Goal: Information Seeking & Learning: Compare options

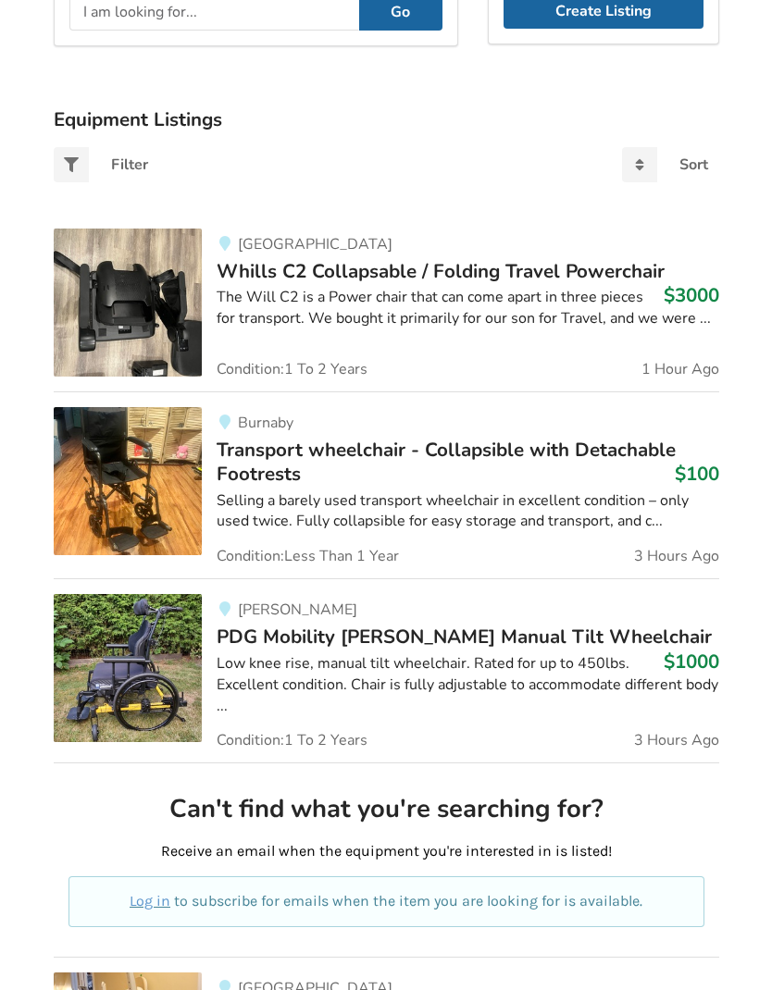
scroll to position [330, 0]
click at [272, 653] on div "Low knee rise, manual tilt wheelchair. Rated for up to 450lbs. Excellent condit…" at bounding box center [468, 685] width 503 height 64
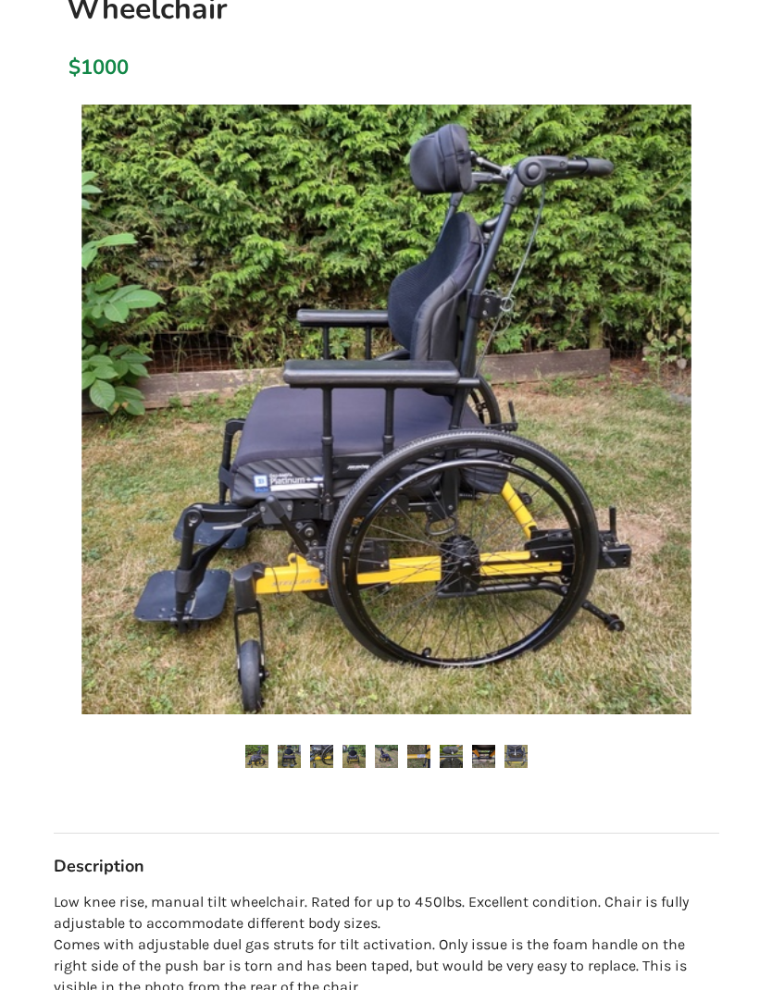
scroll to position [308, 0]
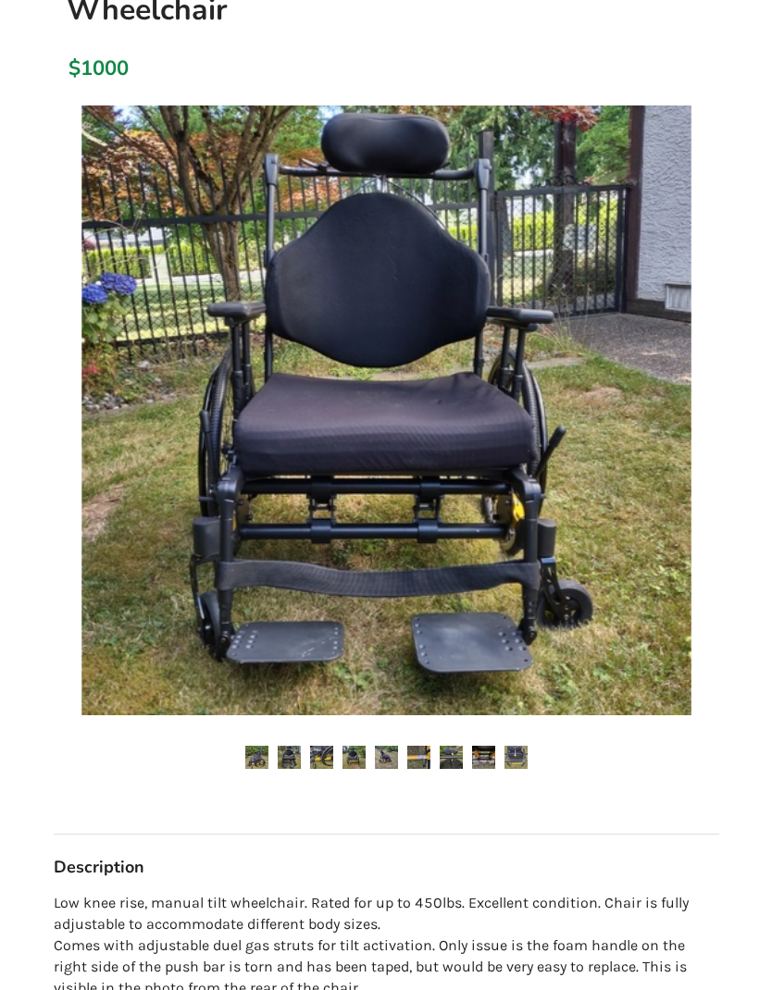
click at [311, 746] on img at bounding box center [321, 757] width 23 height 23
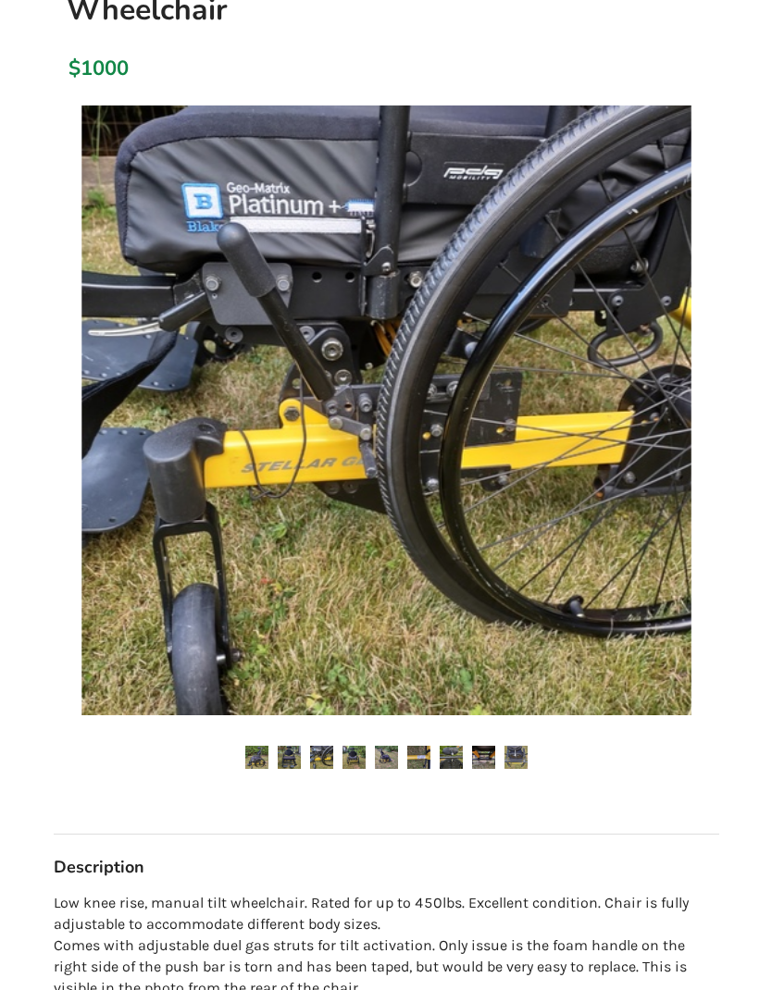
click at [354, 746] on img at bounding box center [353, 757] width 23 height 23
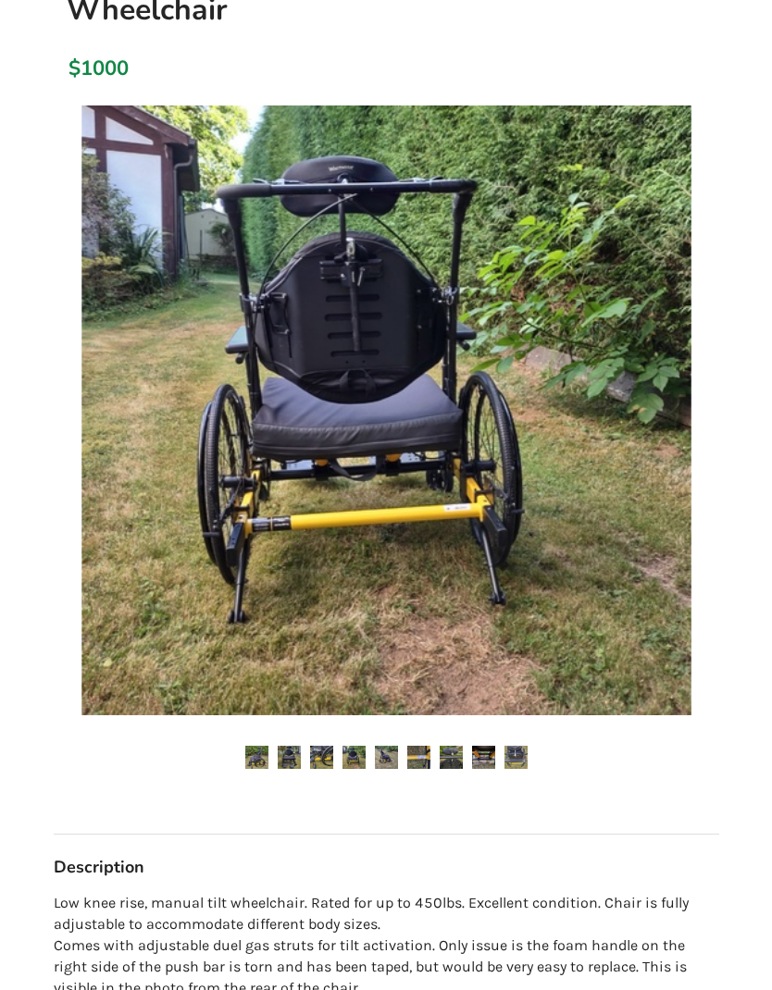
click at [378, 746] on img at bounding box center [386, 757] width 23 height 23
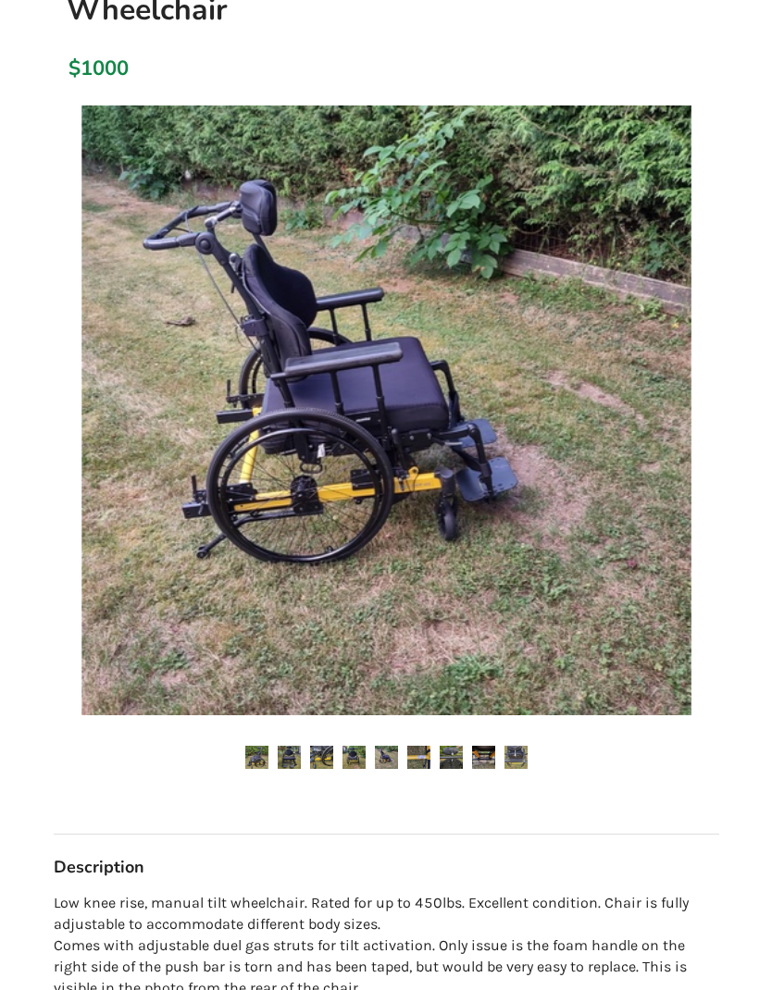
click at [441, 746] on img at bounding box center [451, 757] width 23 height 23
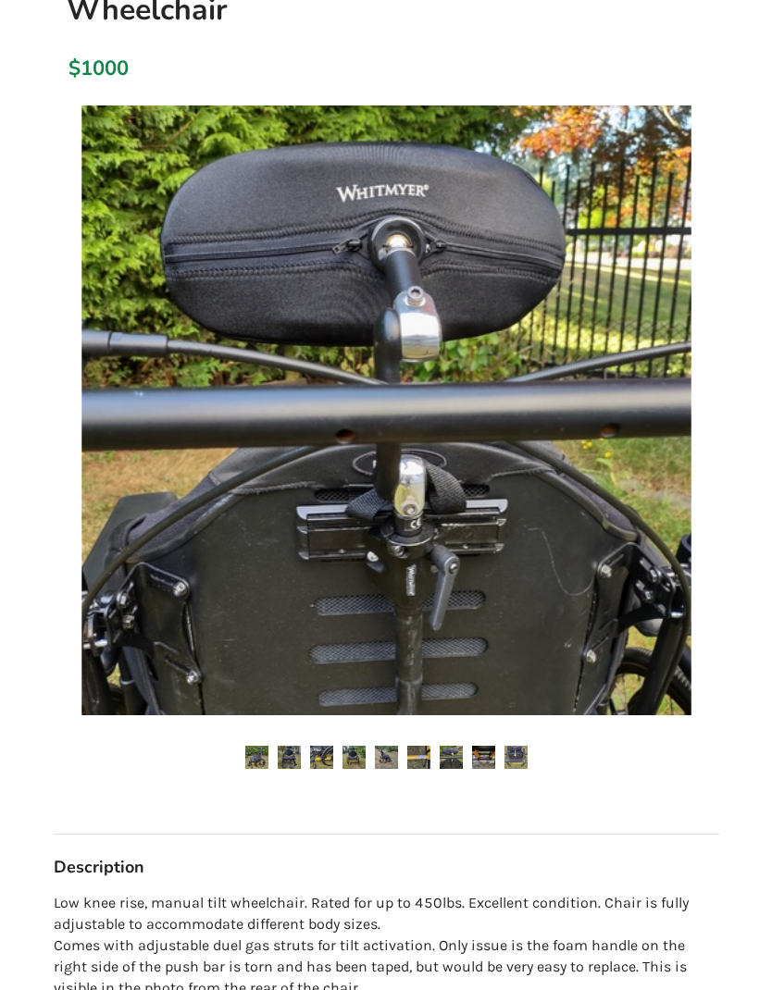
click at [460, 746] on img at bounding box center [451, 757] width 23 height 23
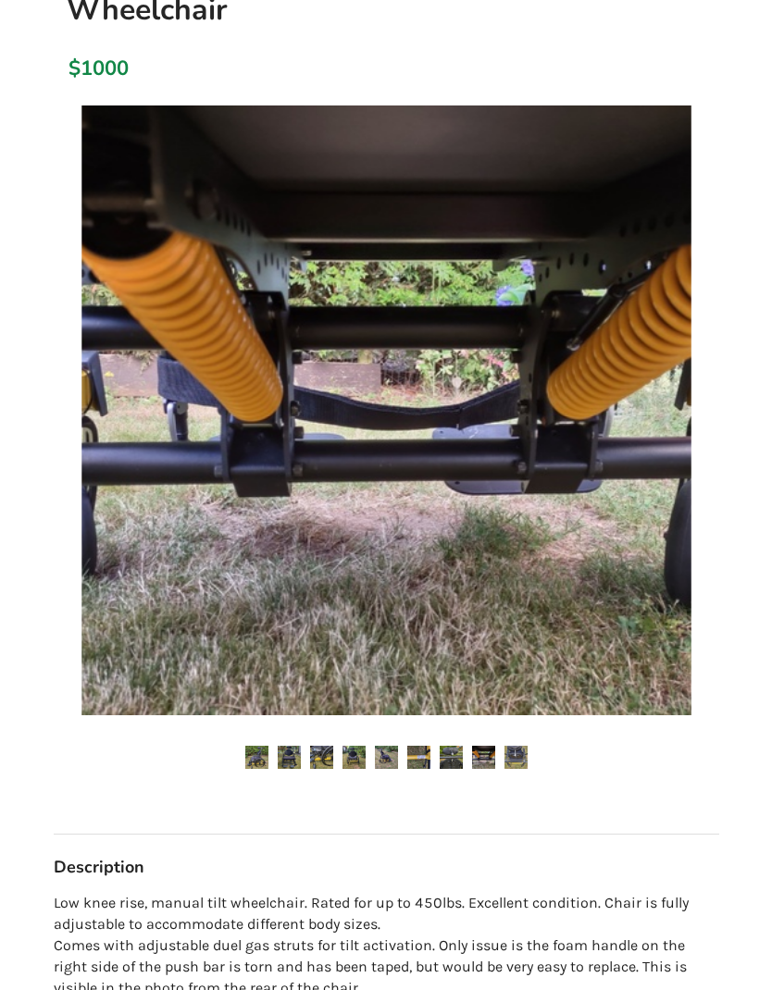
click at [527, 746] on img at bounding box center [515, 757] width 23 height 23
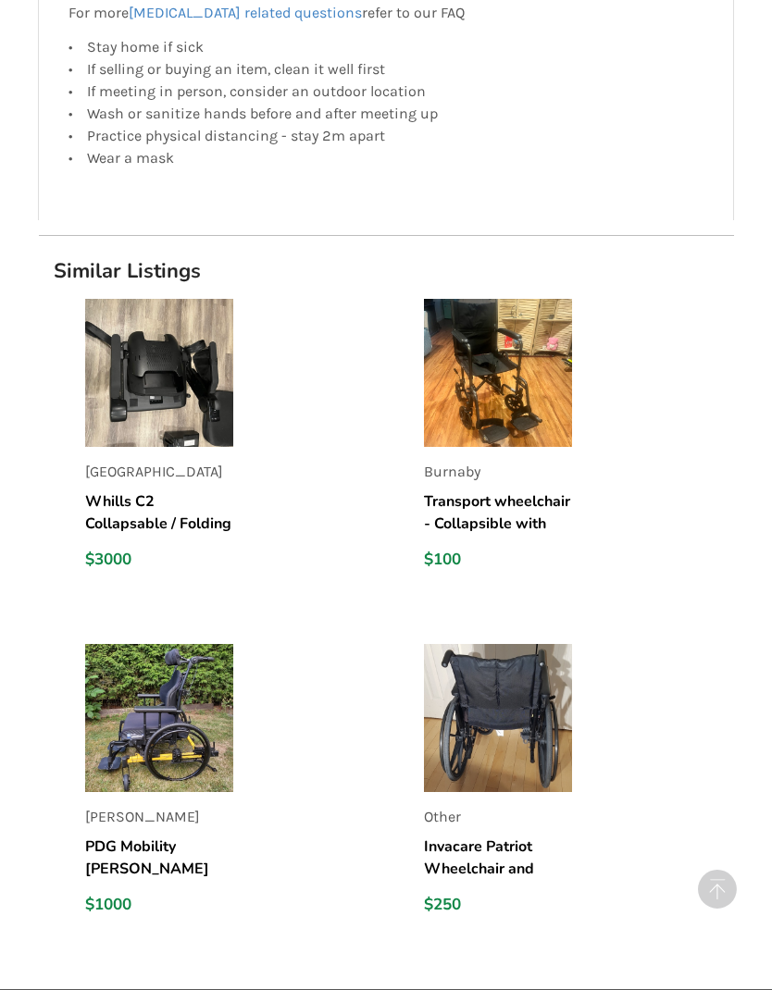
scroll to position [2636, 0]
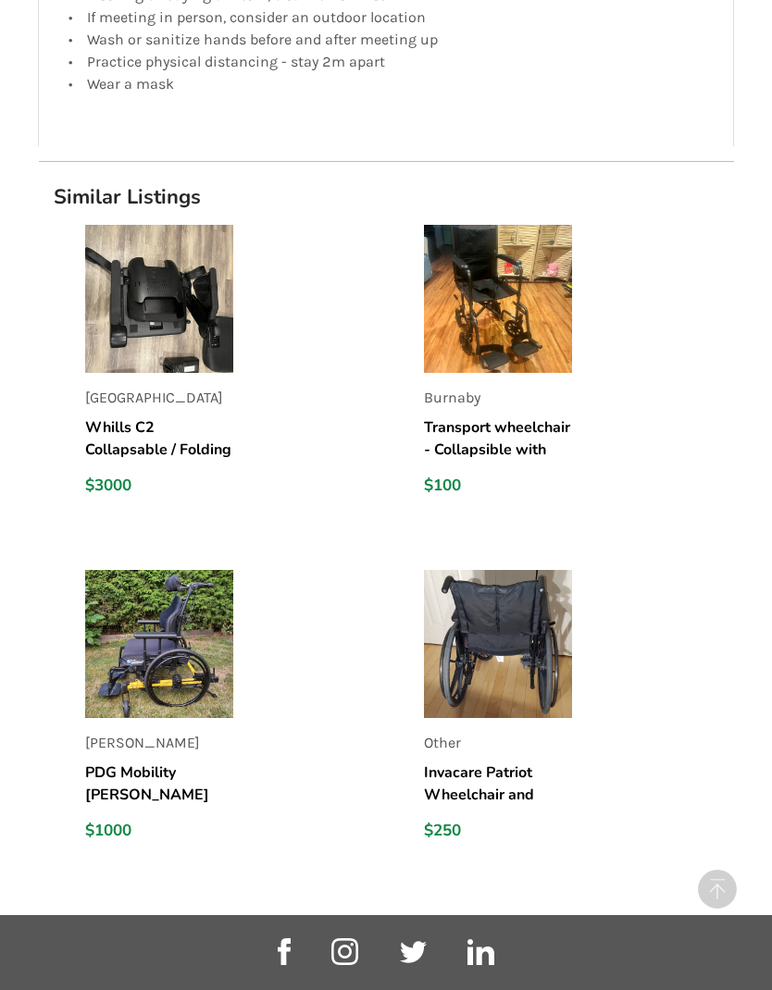
click at [469, 762] on h5 "Invacare Patriot Wheelchair and ROHO shapefitting pillow both in excellent cond…" at bounding box center [498, 784] width 148 height 44
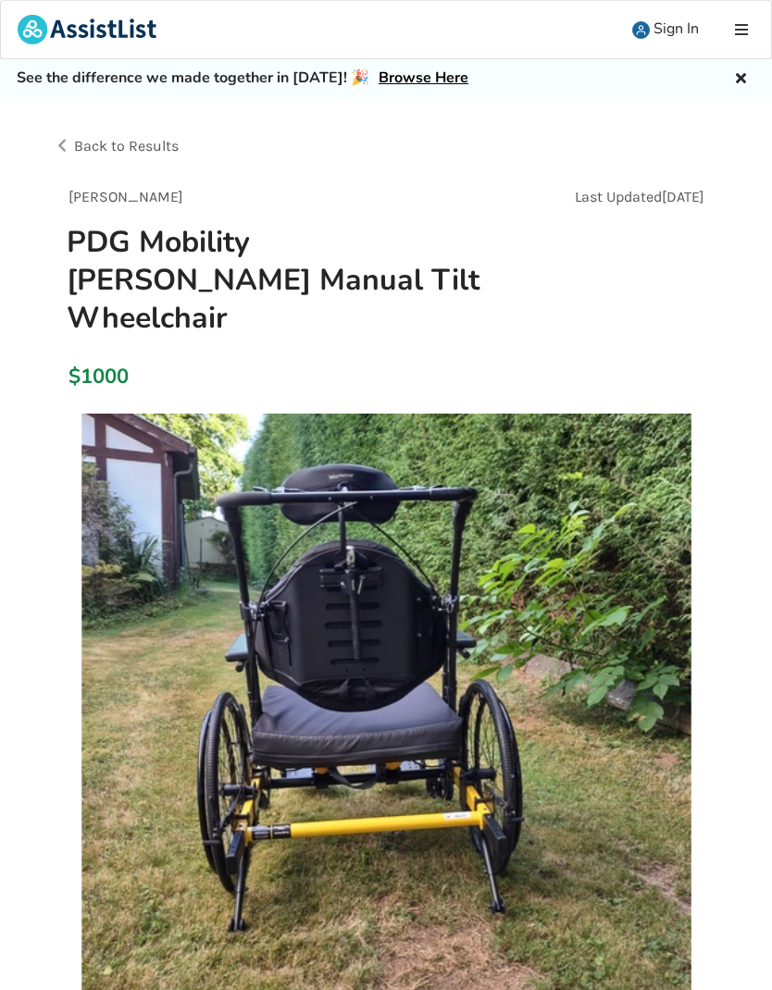
click at [105, 163] on div "Back to Results" at bounding box center [220, 146] width 333 height 52
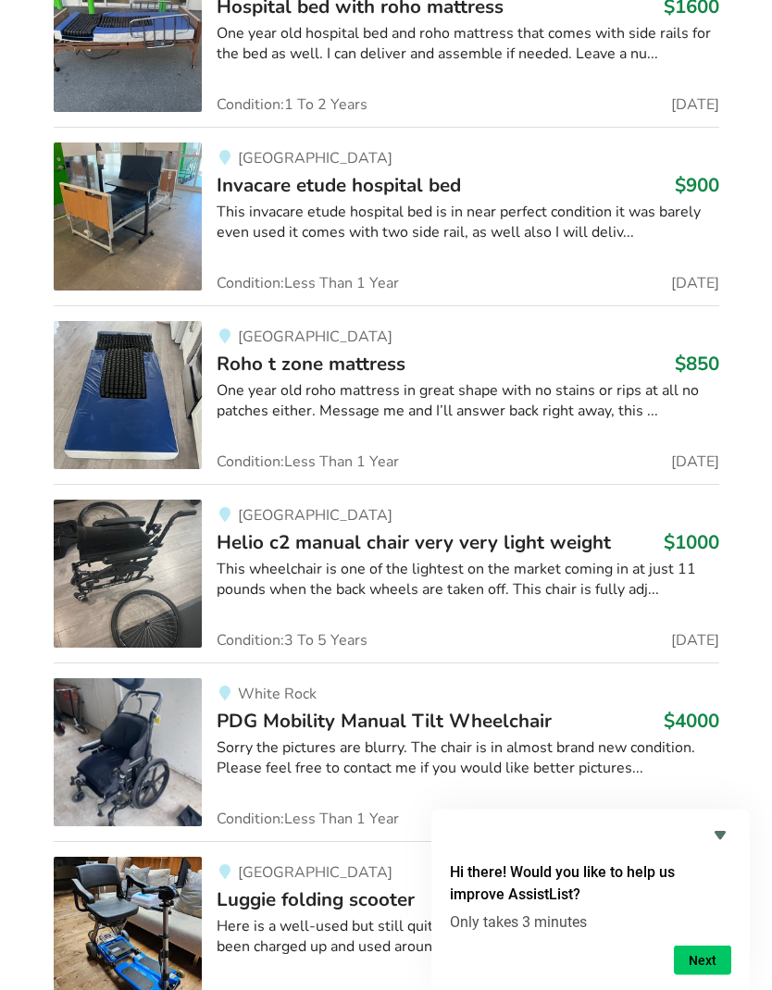
scroll to position [8418, 0]
click at [107, 503] on img at bounding box center [128, 574] width 148 height 148
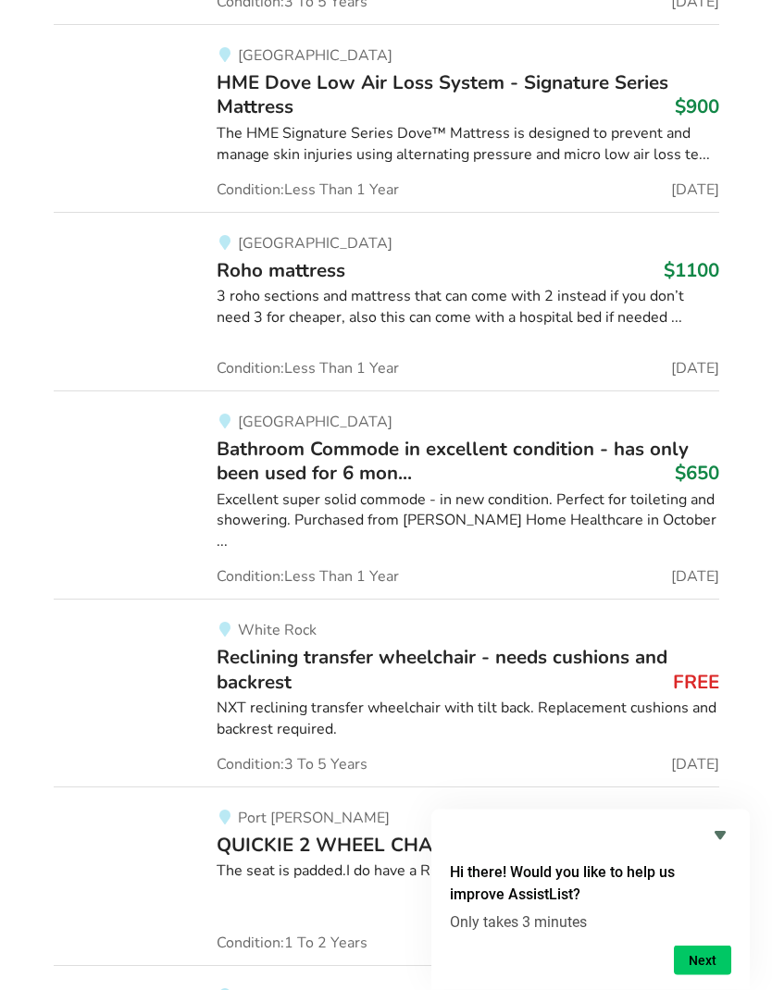
scroll to position [17035, 0]
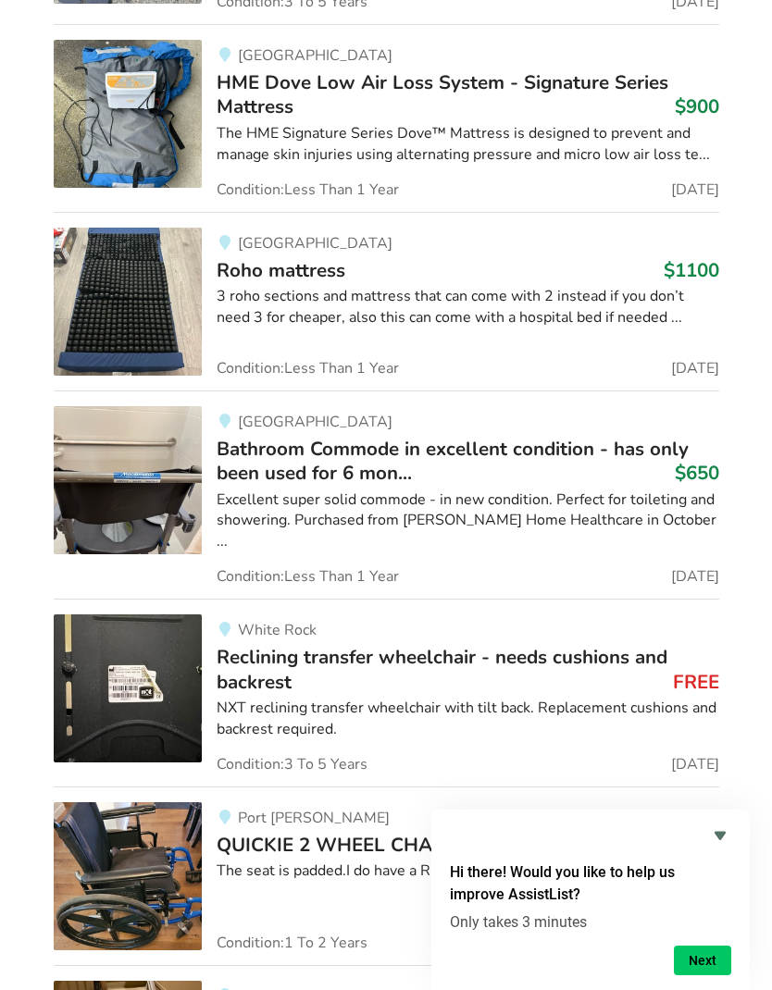
click at [257, 644] on span "Reclining transfer wheelchair - needs cushions and backrest" at bounding box center [442, 669] width 451 height 50
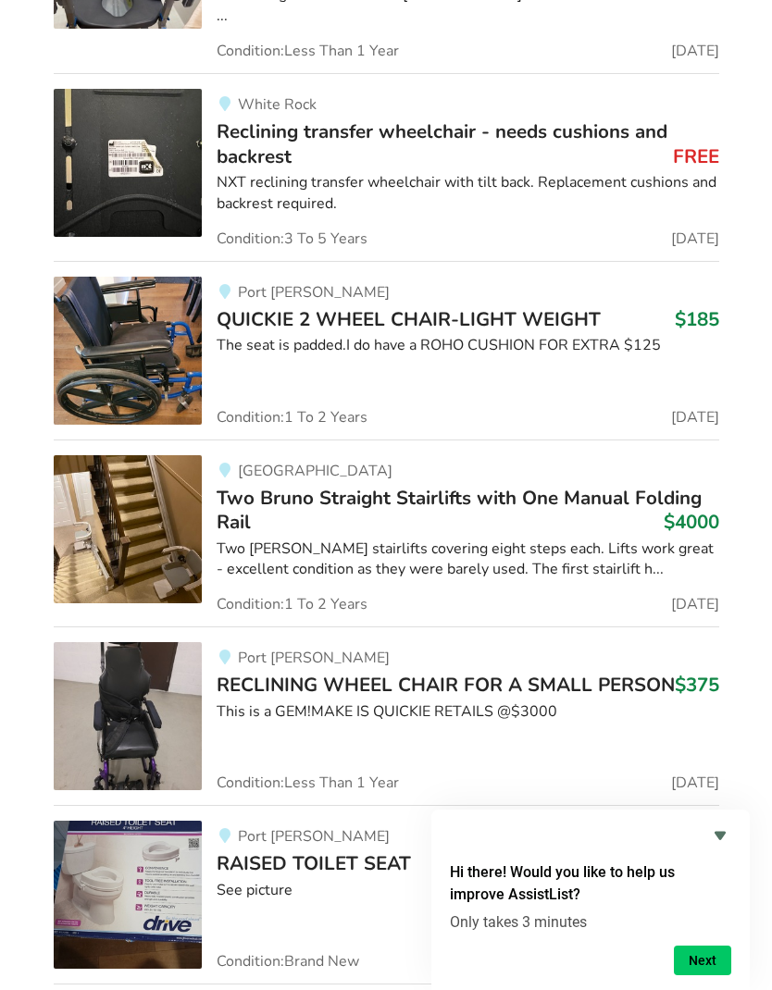
scroll to position [17559, 0]
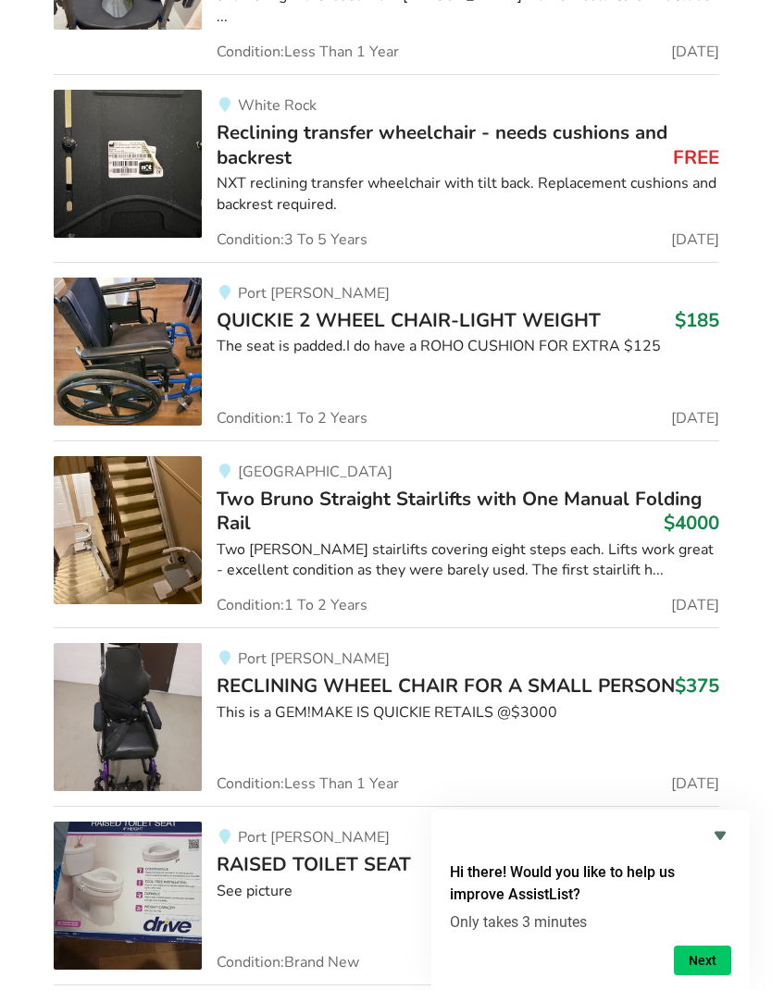
click at [255, 702] on div "This is a GEM!MAKE IS QUICKIE RETAILS @$3000" at bounding box center [468, 712] width 503 height 21
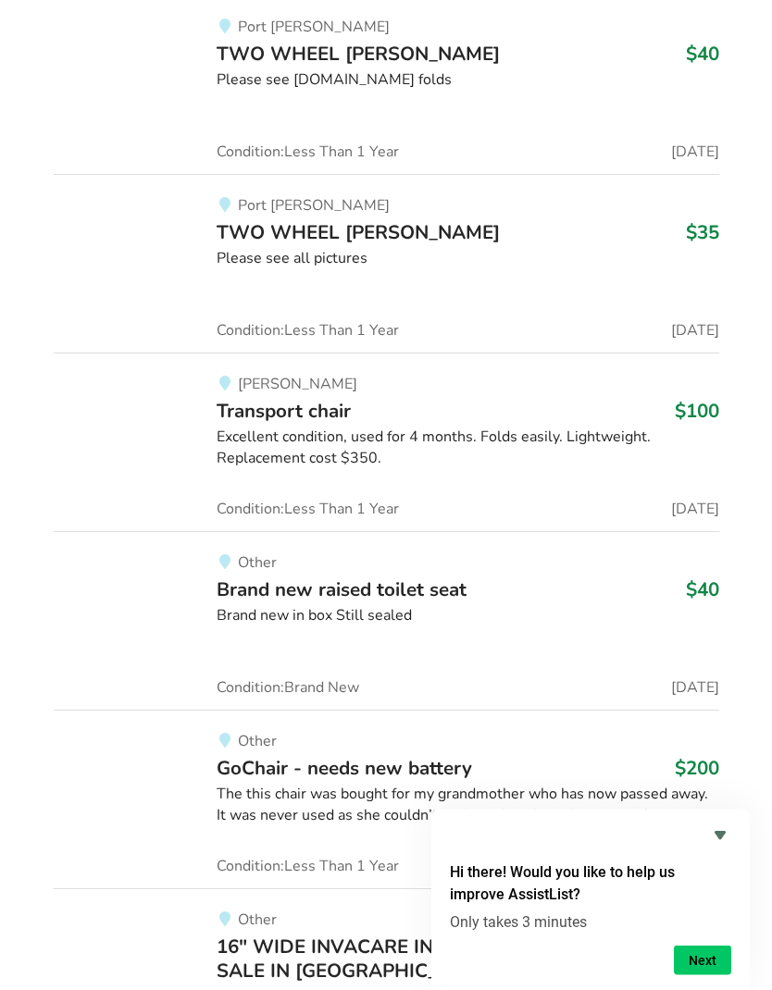
scroll to position [43804, 0]
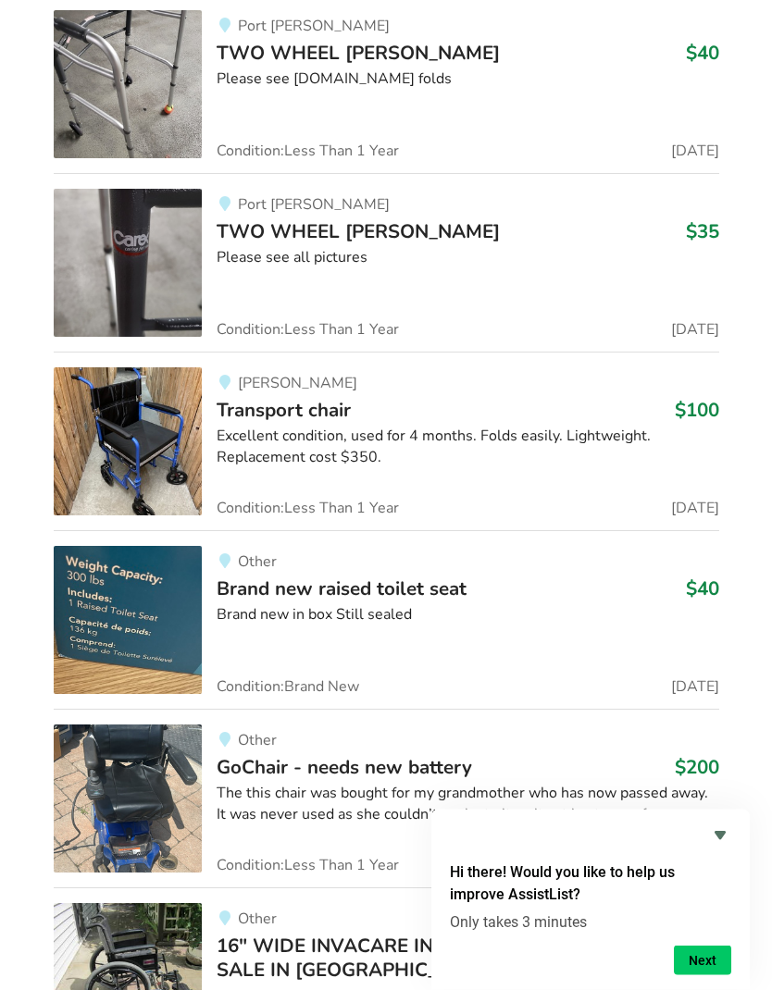
click at [150, 726] on img at bounding box center [128, 800] width 148 height 148
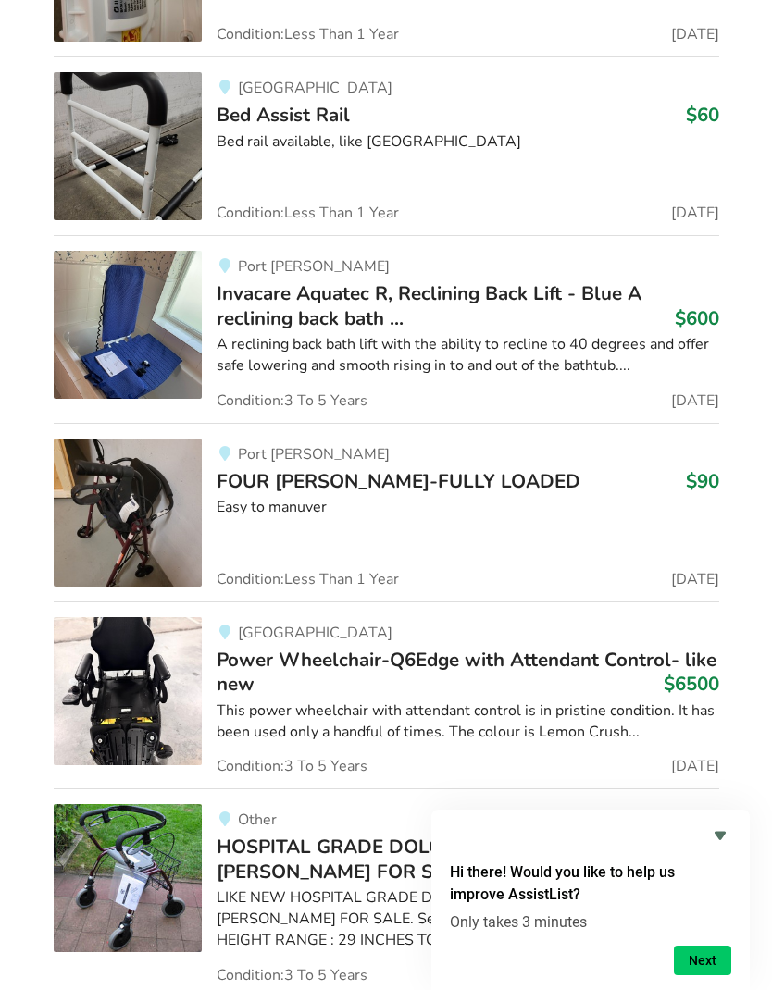
scroll to position [15335, 0]
click at [264, 469] on span "FOUR WHELL WALKER-FULLY LOADED" at bounding box center [399, 482] width 364 height 26
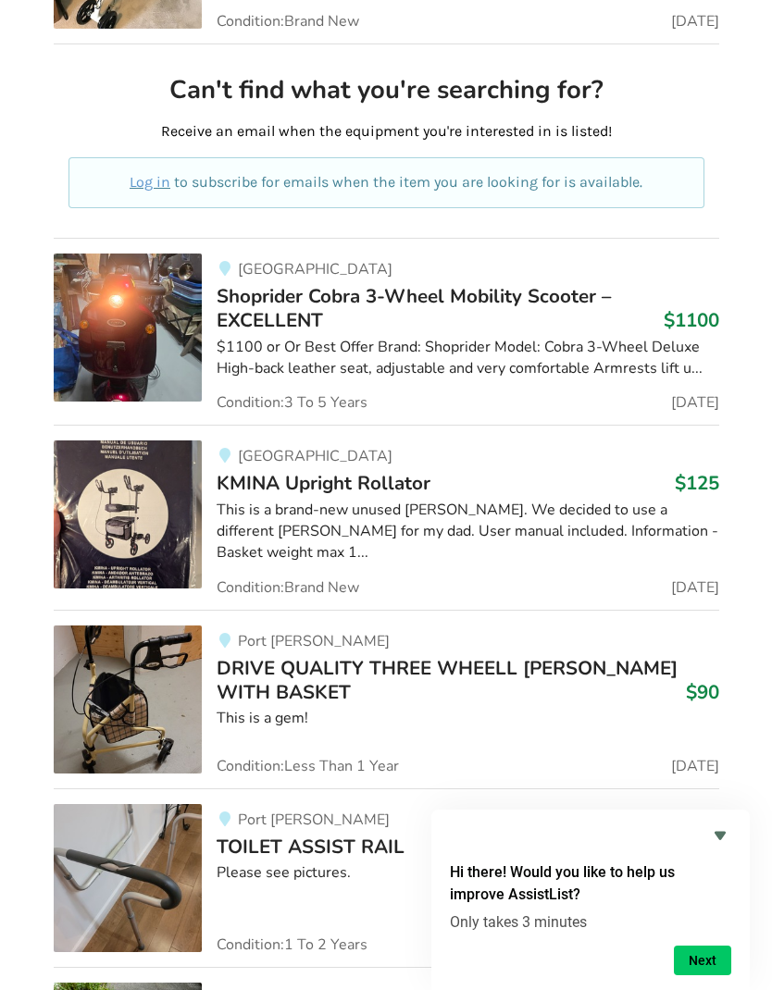
scroll to position [23267, 0]
click at [300, 471] on span "KMINA Upright Rollator" at bounding box center [324, 484] width 214 height 26
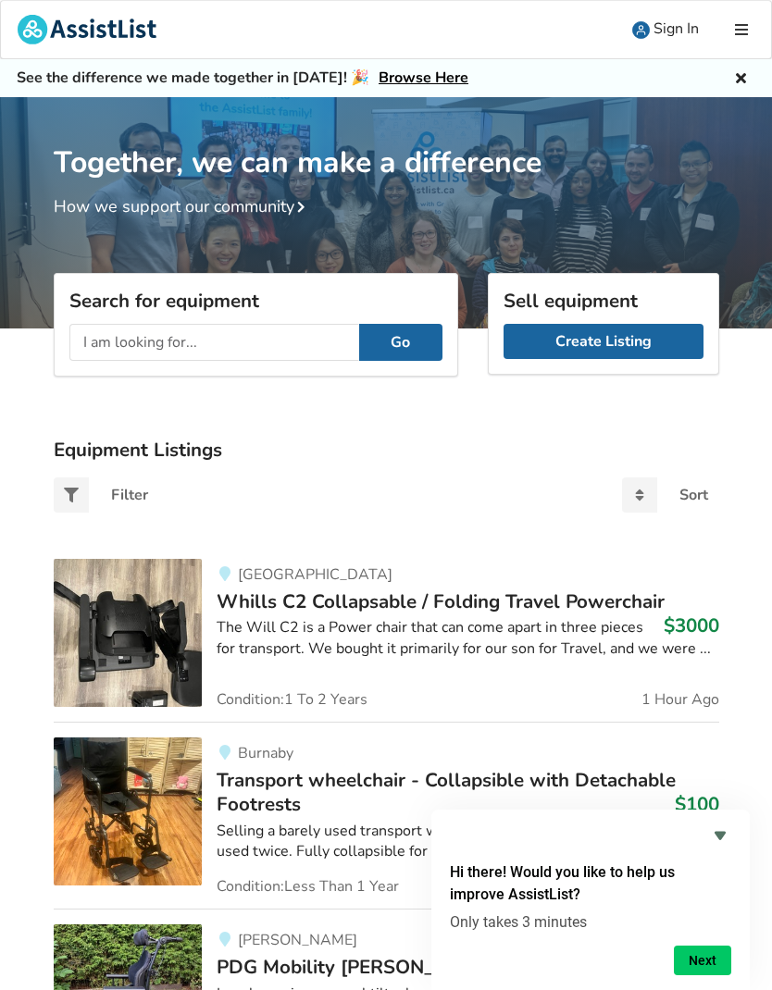
click at [104, 336] on input "text" at bounding box center [214, 342] width 290 height 37
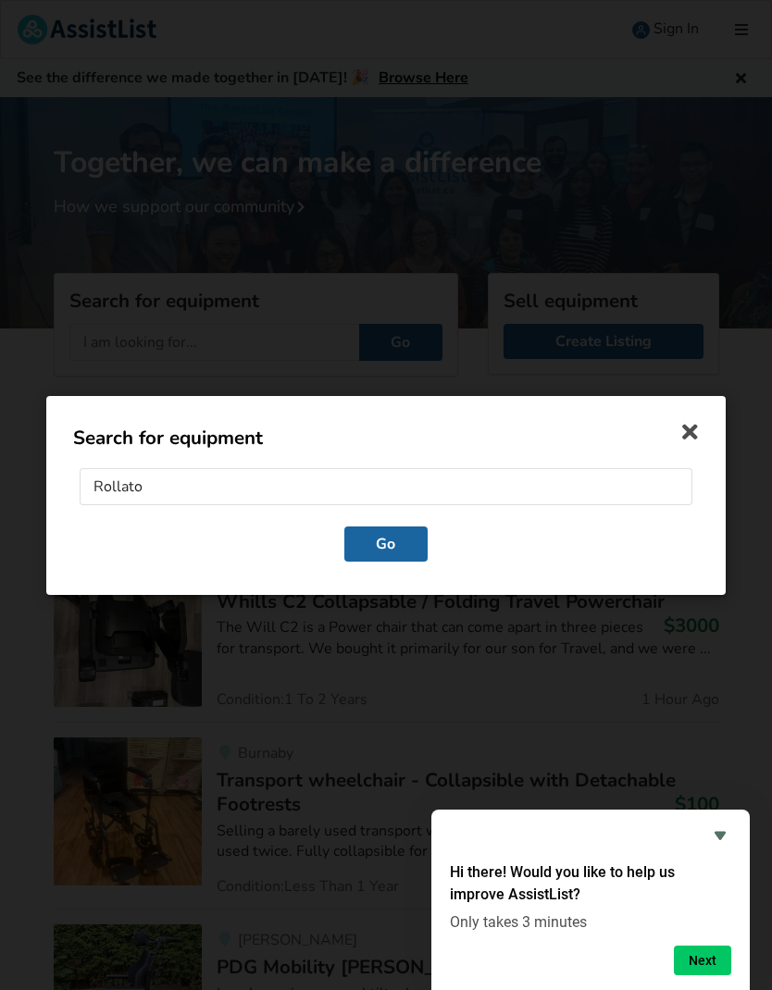
type input "Rollator"
click at [372, 557] on button "Go" at bounding box center [385, 543] width 83 height 35
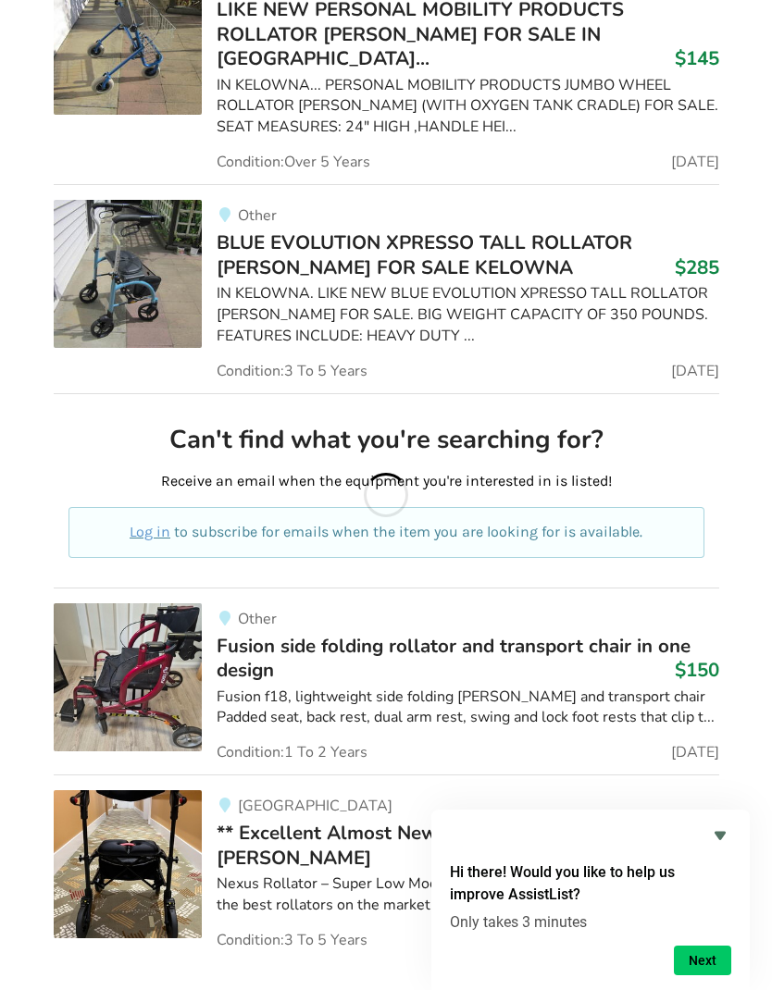
scroll to position [850, 0]
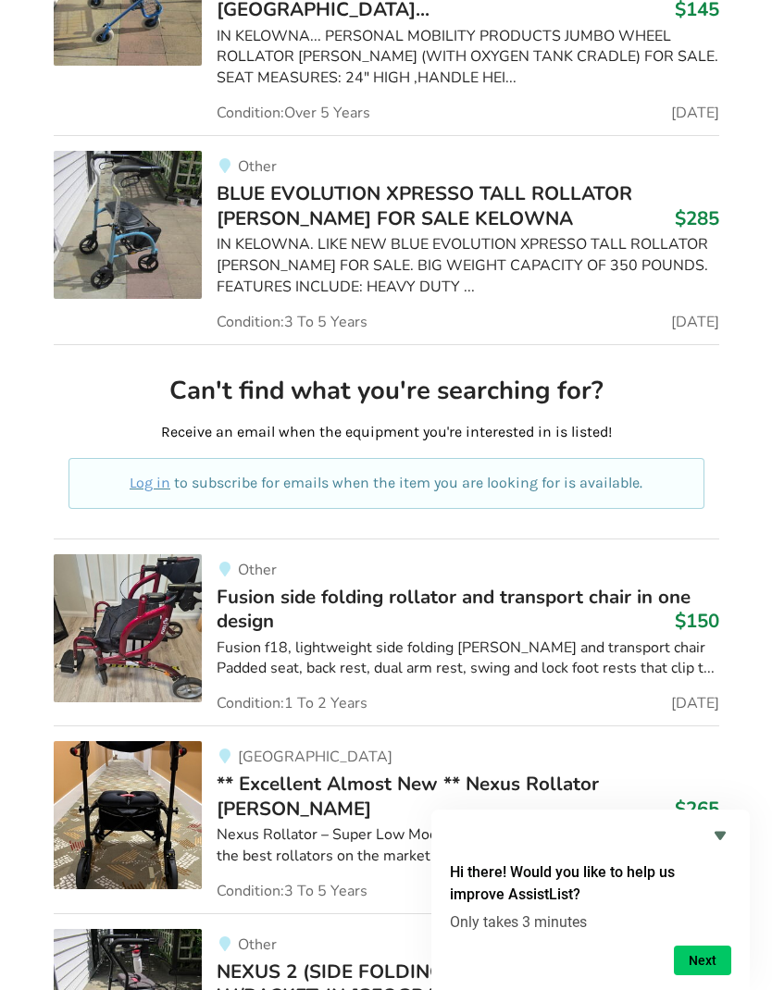
click at [267, 584] on span "Fusion side folding rollator and transport chair in one design" at bounding box center [454, 609] width 474 height 50
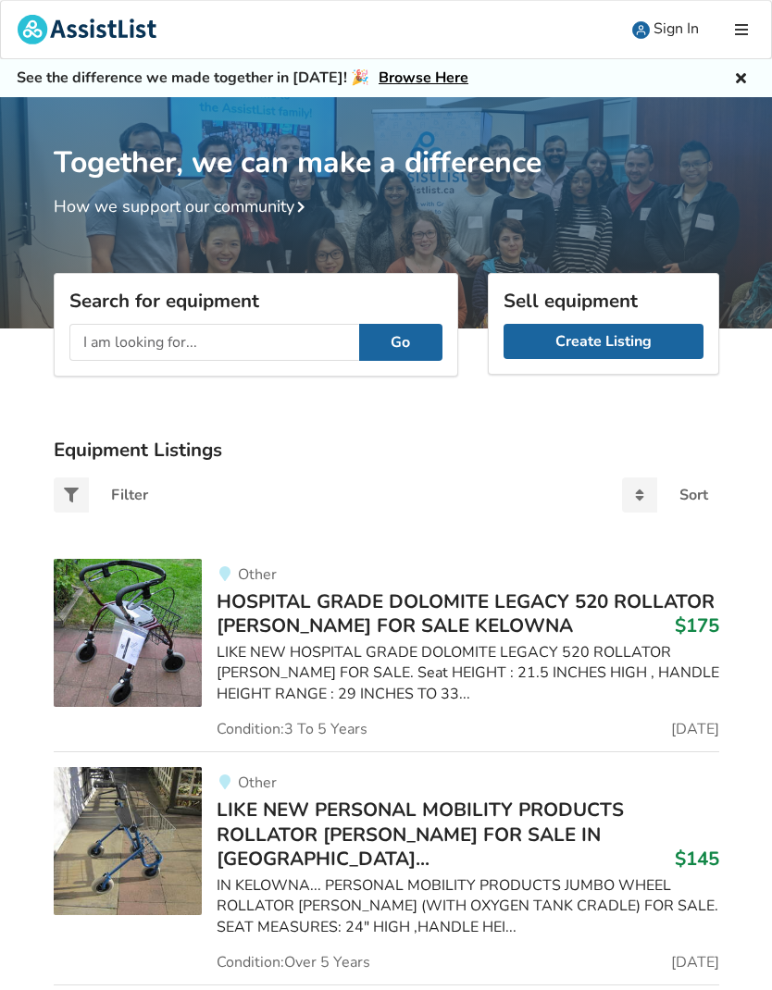
click at [107, 348] on input "text" at bounding box center [214, 342] width 290 height 37
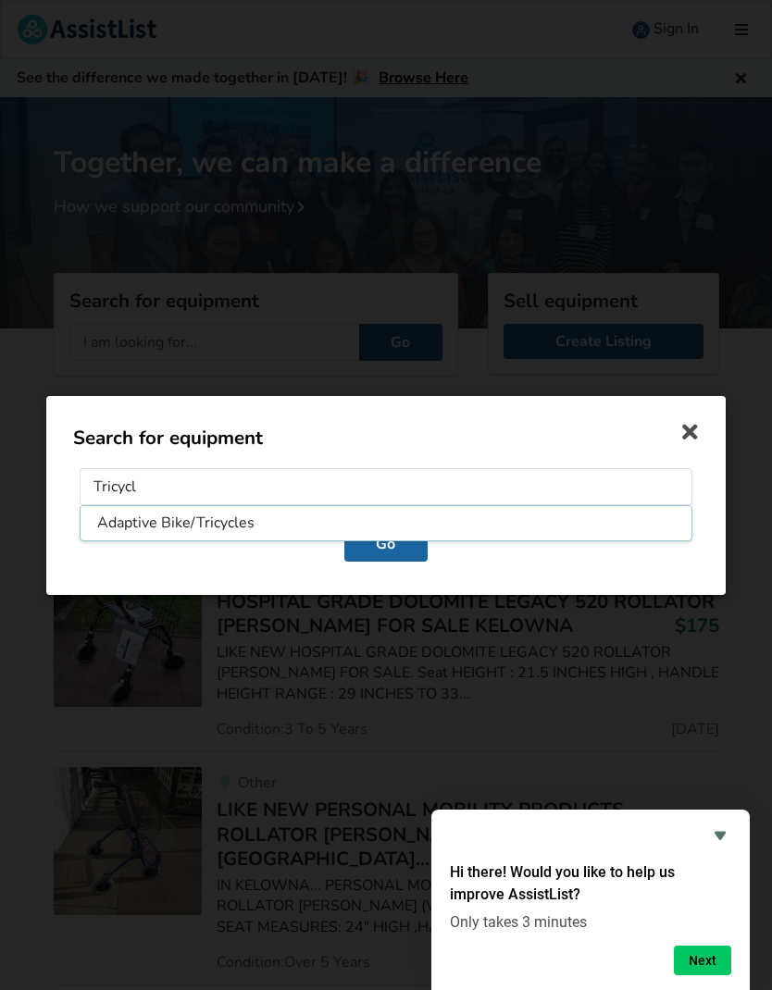
type input "Tricycle"
click at [386, 544] on button "Go" at bounding box center [385, 543] width 83 height 35
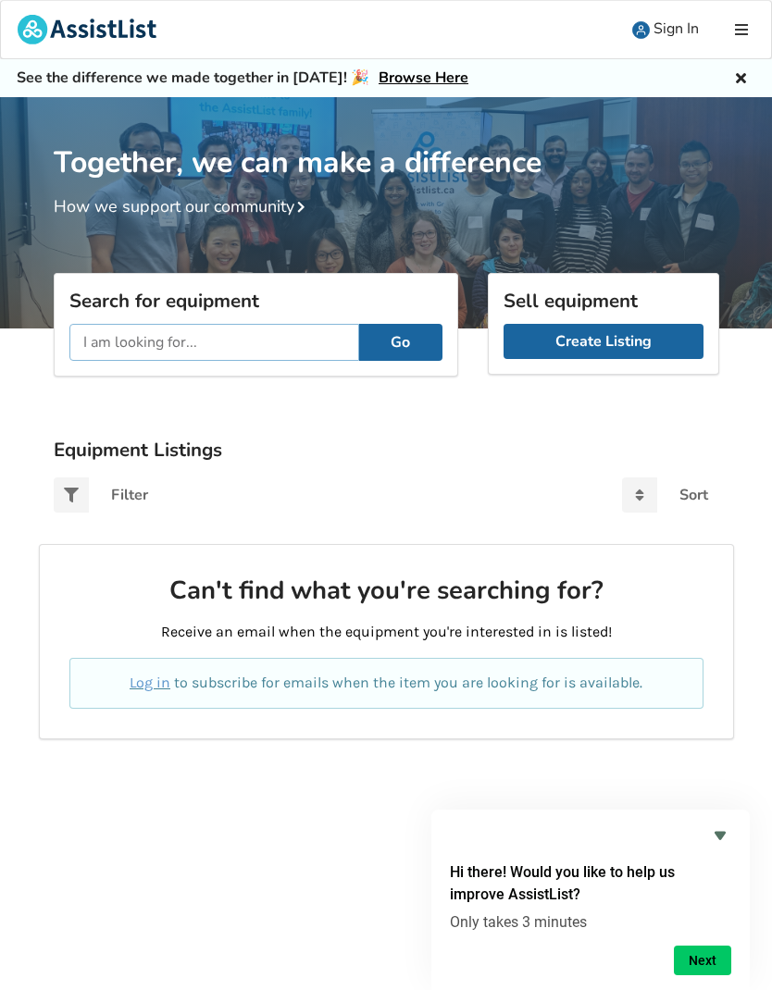
click at [106, 351] on input "text" at bounding box center [214, 342] width 290 height 37
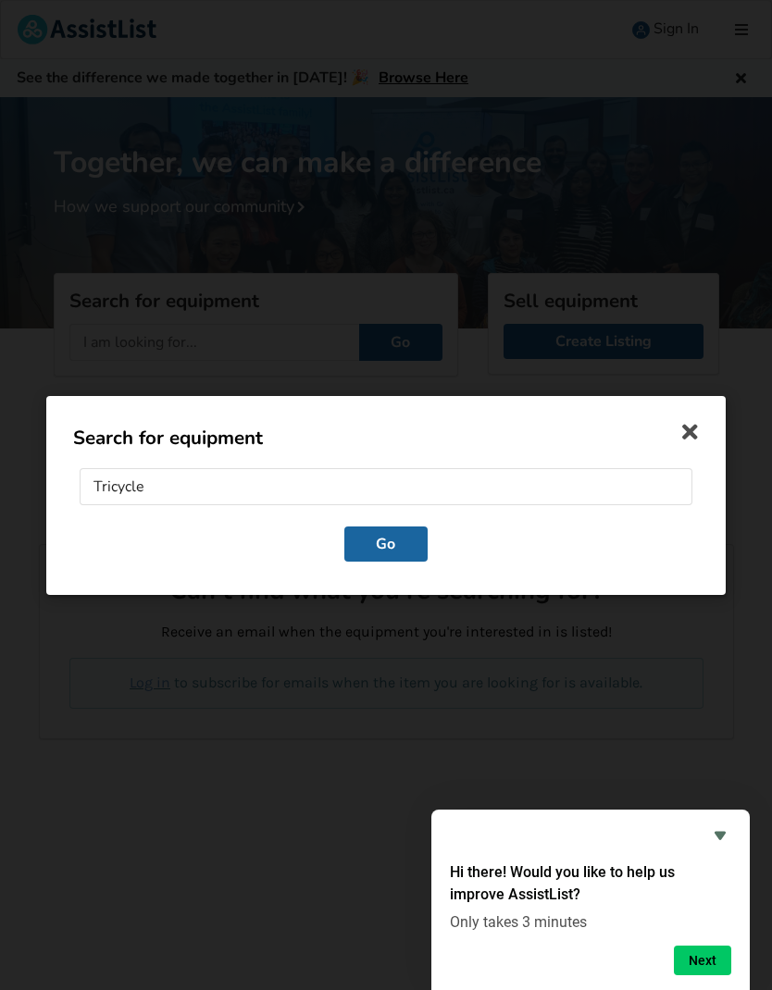
click at [377, 547] on button "Go" at bounding box center [385, 543] width 83 height 35
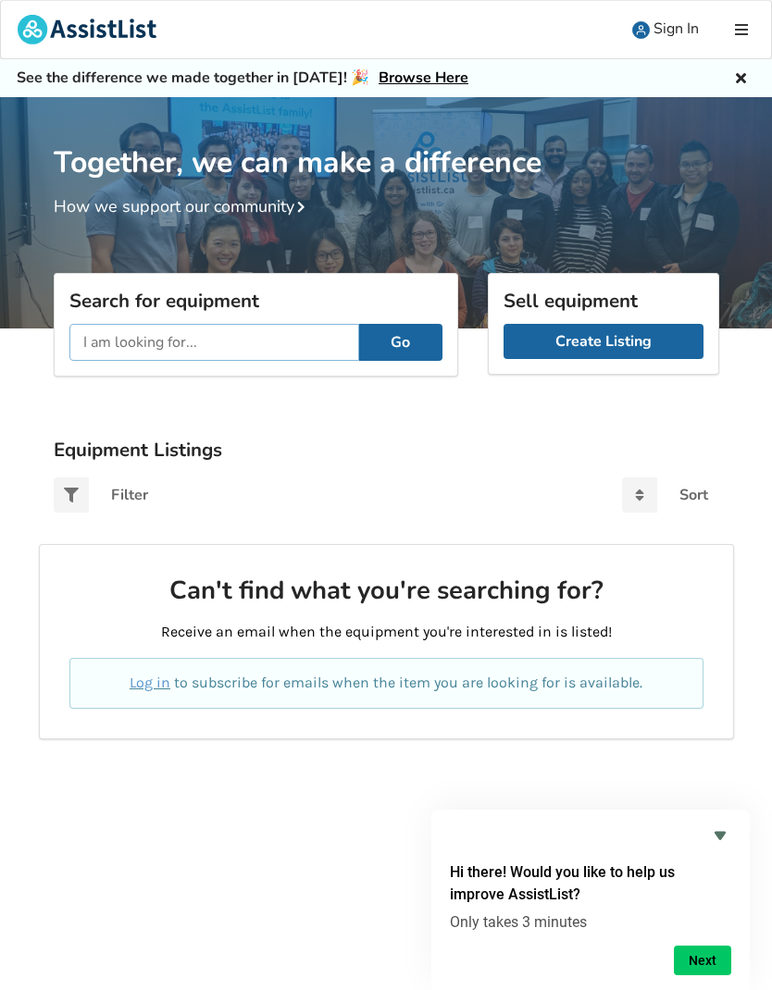
click at [99, 350] on input "text" at bounding box center [214, 342] width 290 height 37
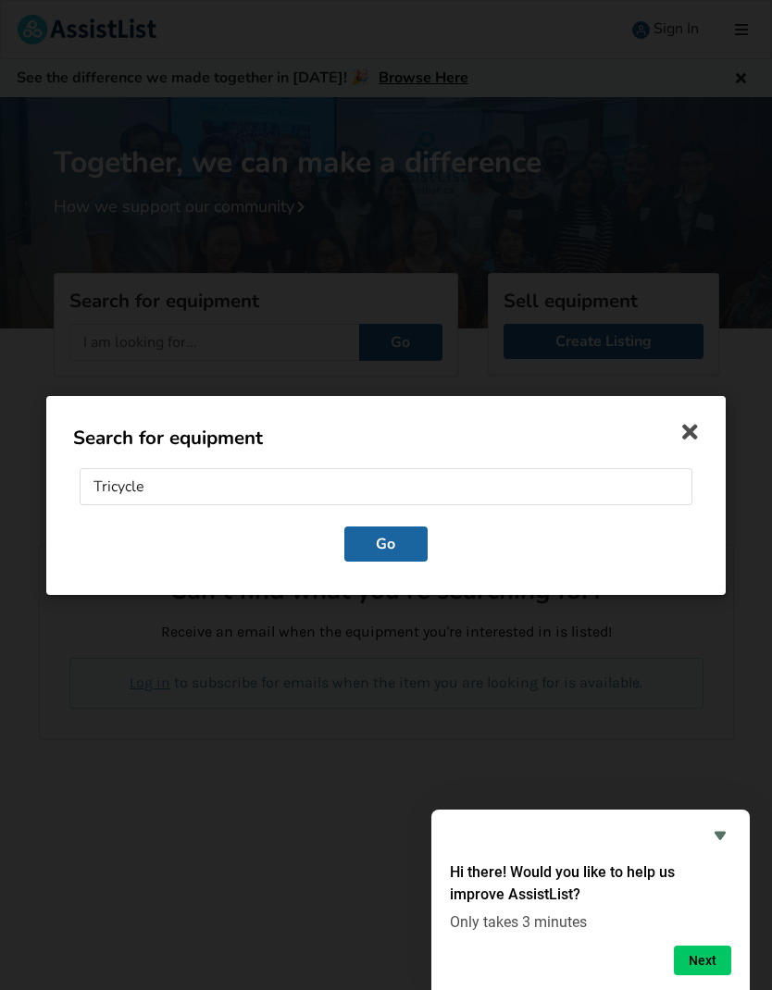
click at [168, 494] on input "Tricycle" at bounding box center [386, 486] width 613 height 37
click at [387, 560] on button "Go" at bounding box center [385, 543] width 83 height 35
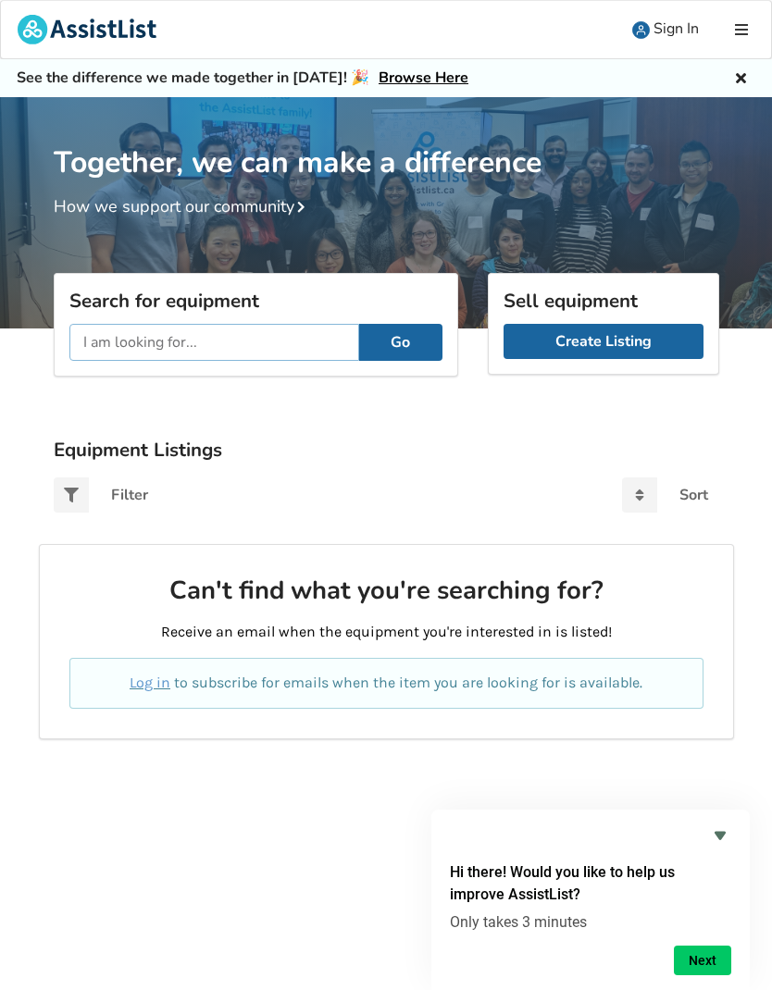
click at [118, 350] on input "text" at bounding box center [214, 342] width 290 height 37
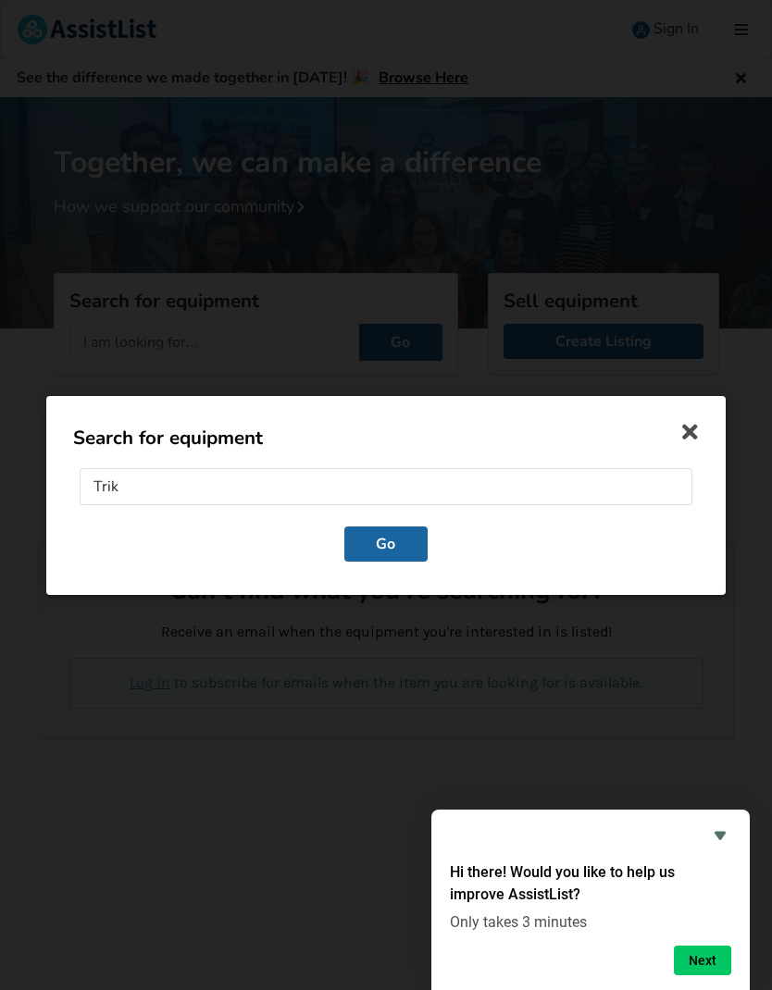
type input "Trike"
click at [386, 544] on button "Go" at bounding box center [385, 543] width 83 height 35
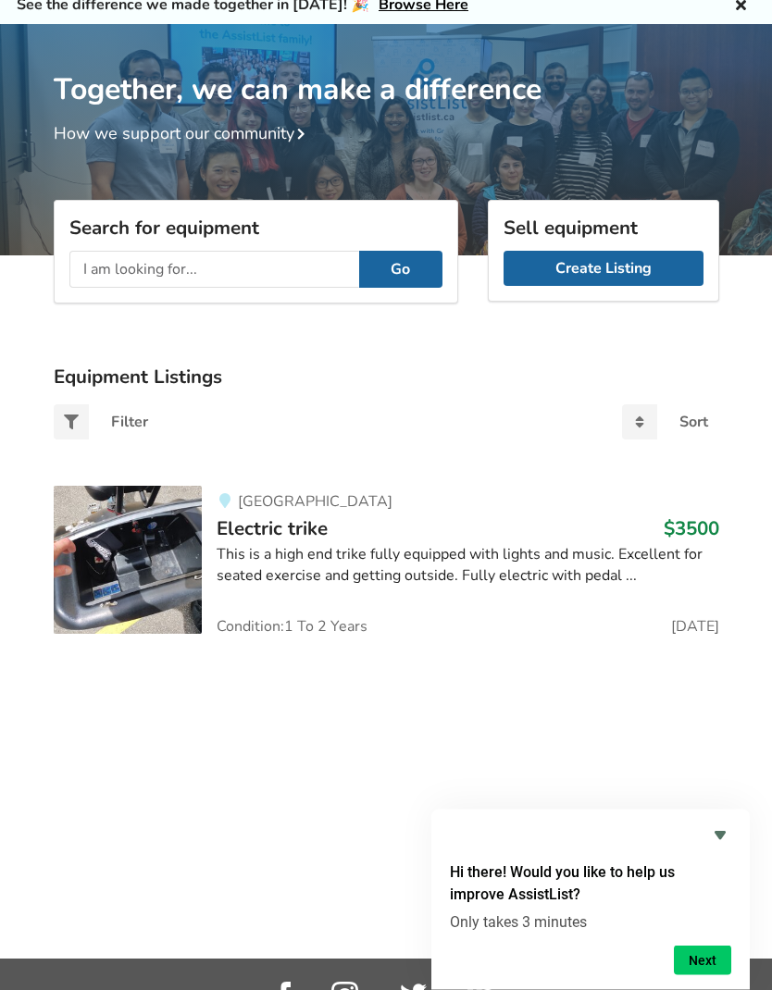
scroll to position [73, 0]
click at [139, 567] on img at bounding box center [128, 560] width 148 height 148
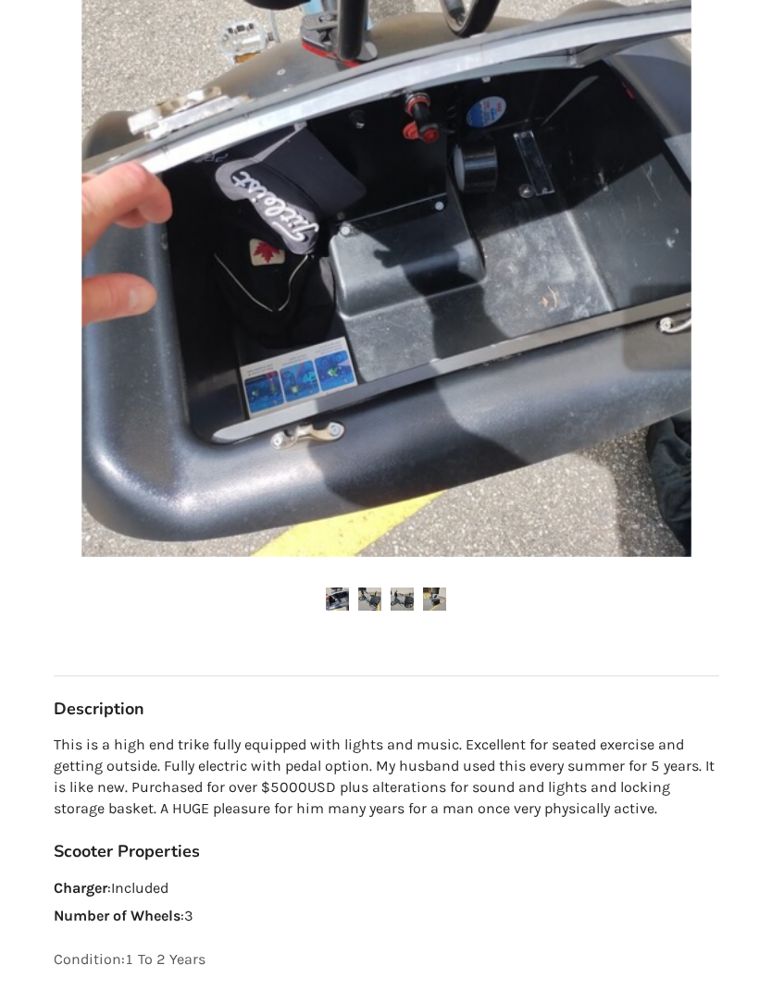
scroll to position [391, 0]
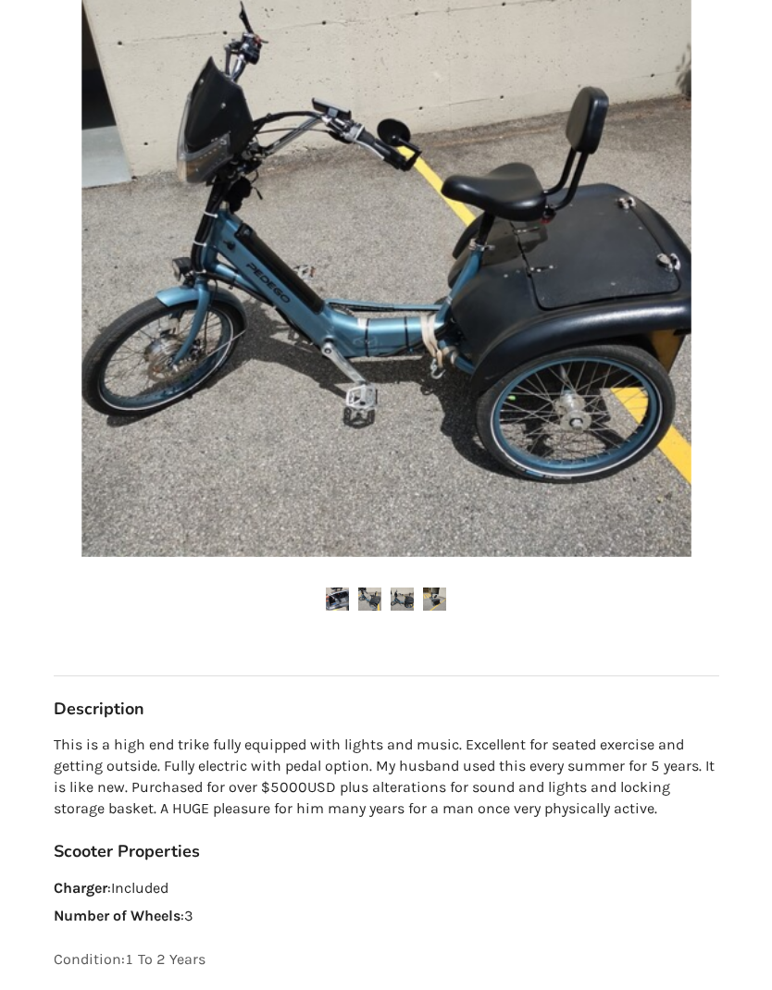
click at [372, 608] on img at bounding box center [369, 599] width 23 height 23
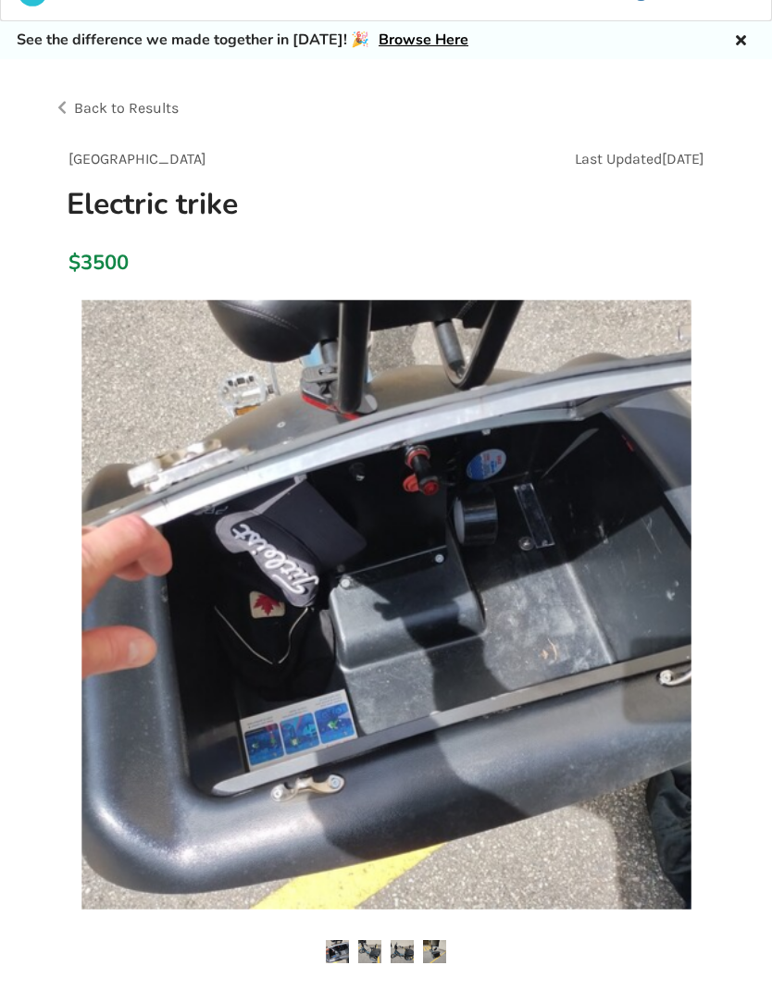
scroll to position [0, 0]
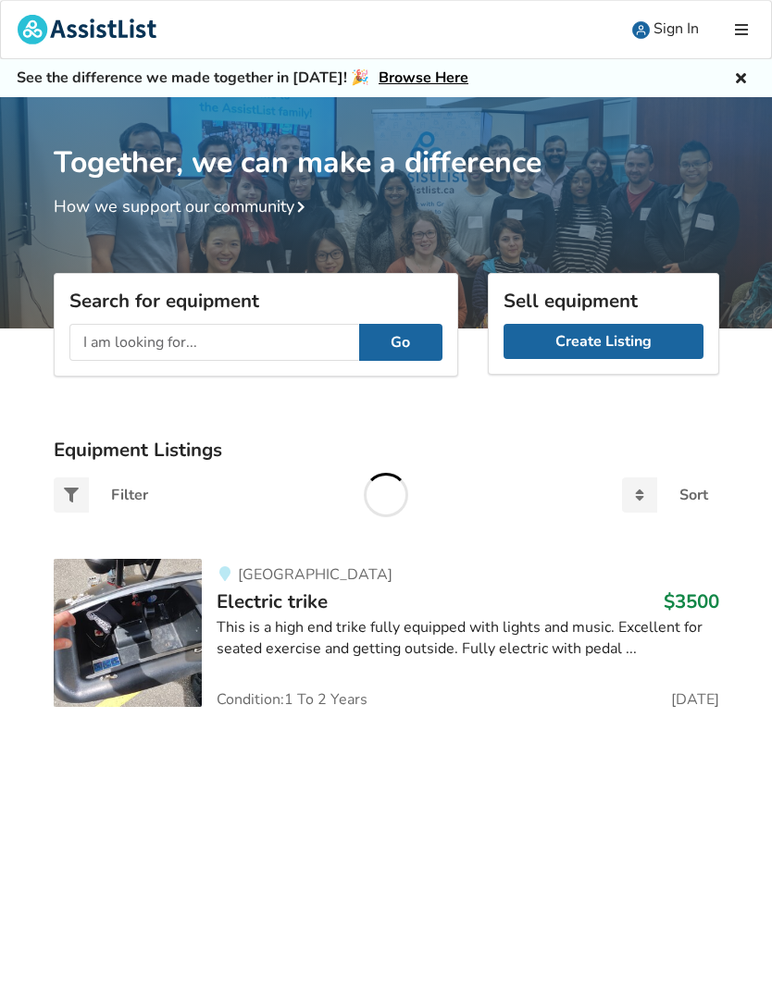
scroll to position [73, 0]
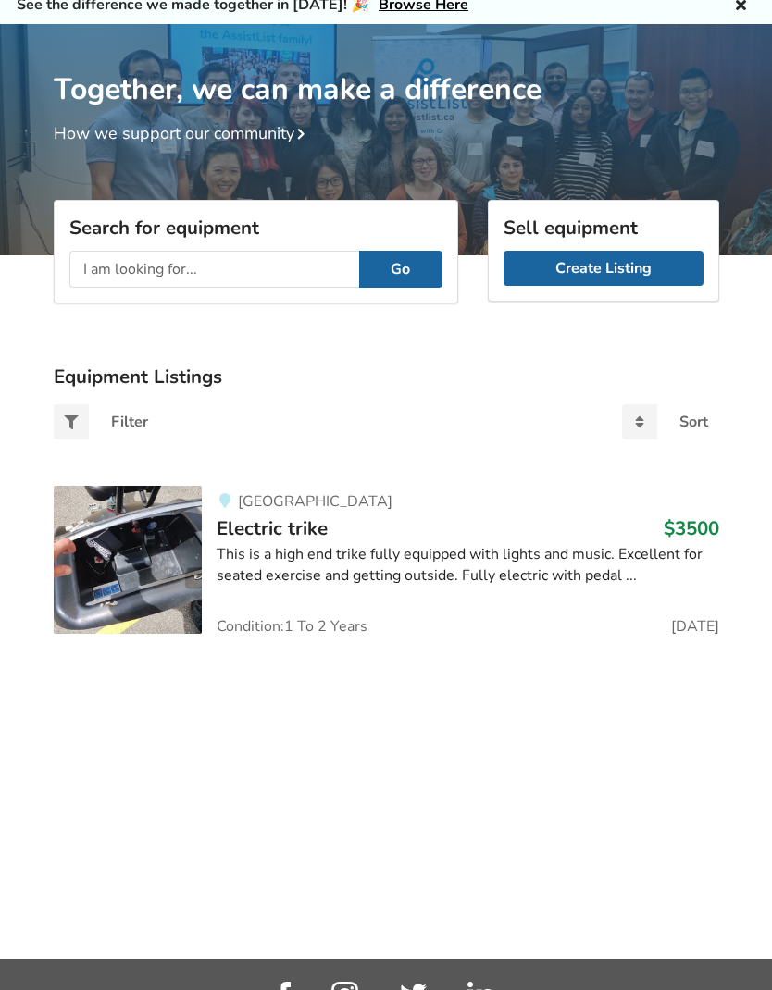
click at [28, 1] on h5 "See the difference we made together in 2024! 🎉 Browse Here" at bounding box center [243, 4] width 452 height 19
